Goal: Find contact information: Find contact information

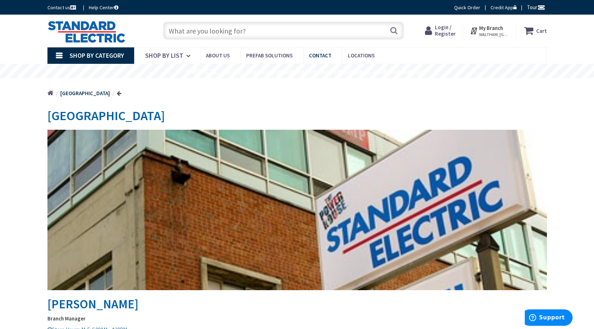
click at [319, 55] on span "Contact" at bounding box center [320, 55] width 22 height 7
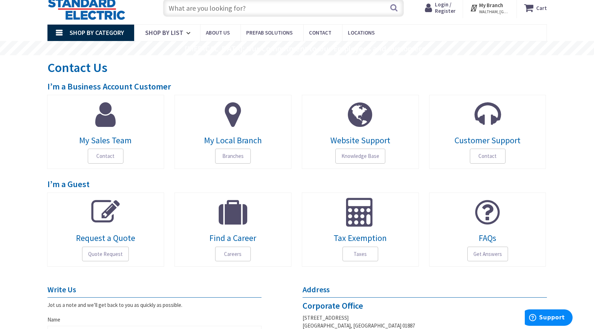
scroll to position [36, 0]
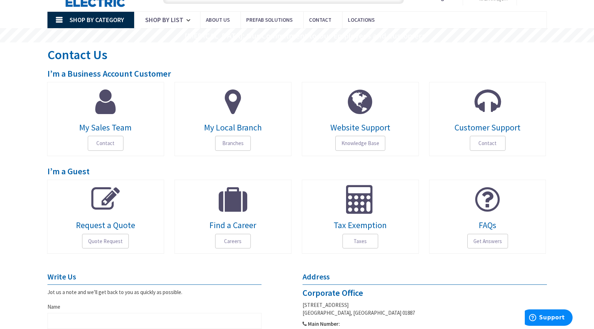
click at [118, 212] on icon at bounding box center [105, 199] width 29 height 29
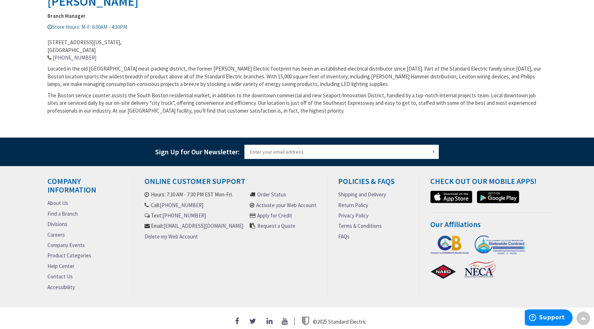
scroll to position [310, 0]
